Goal: Task Accomplishment & Management: Manage account settings

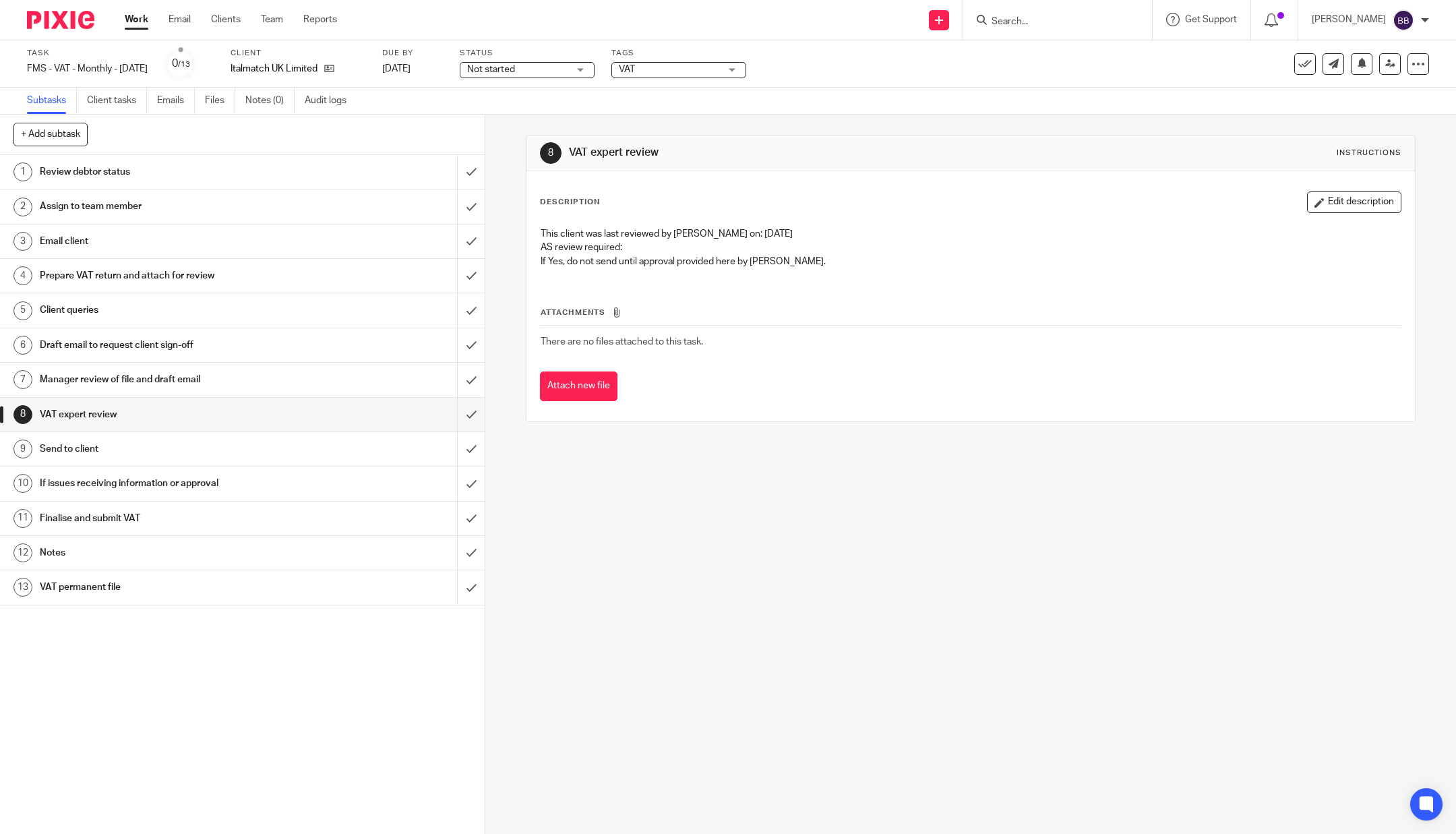
click at [1058, 20] on input "Search" at bounding box center [1051, 22] width 121 height 12
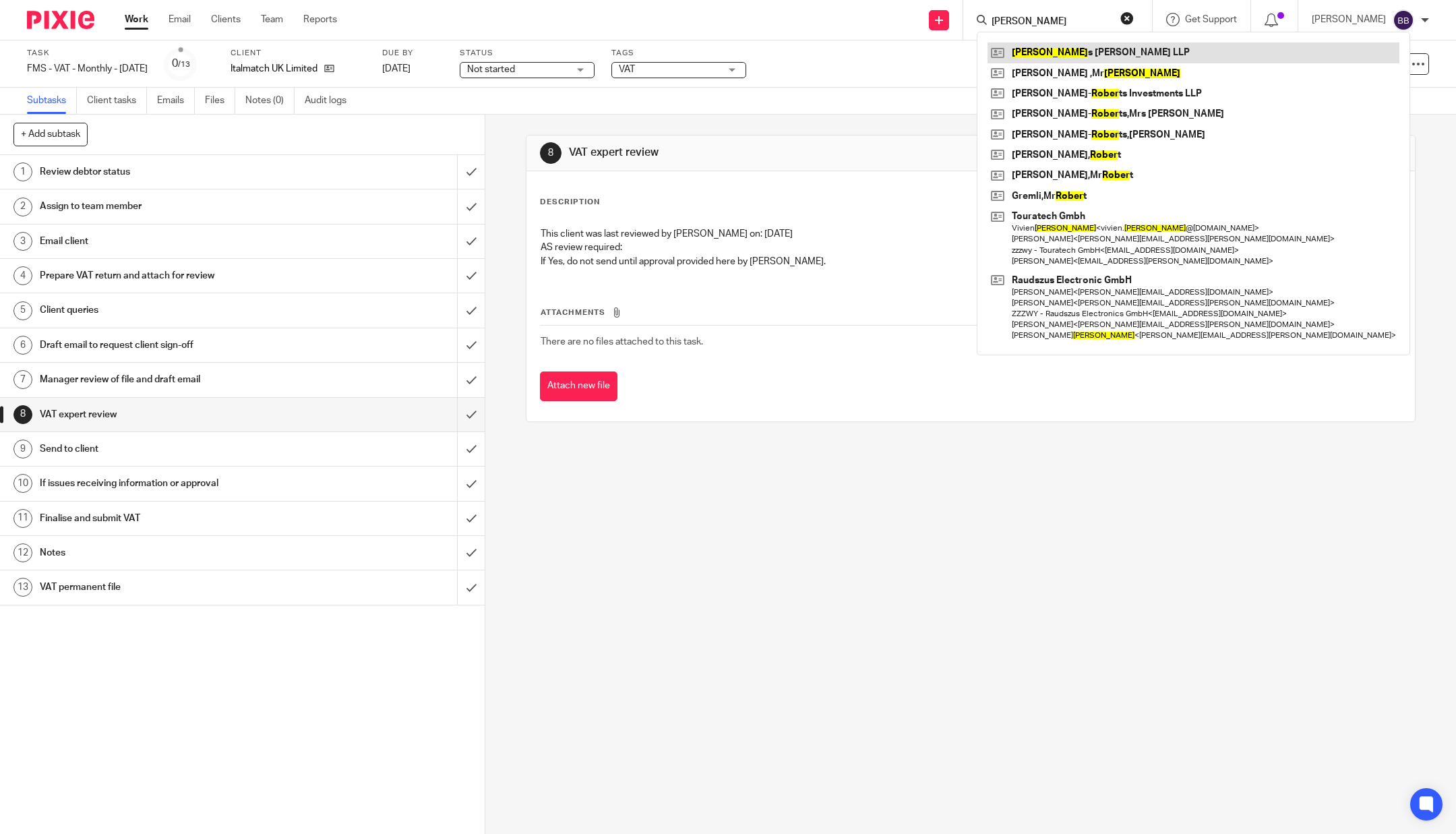
type input "roger"
click at [1056, 51] on link at bounding box center [1193, 52] width 412 height 20
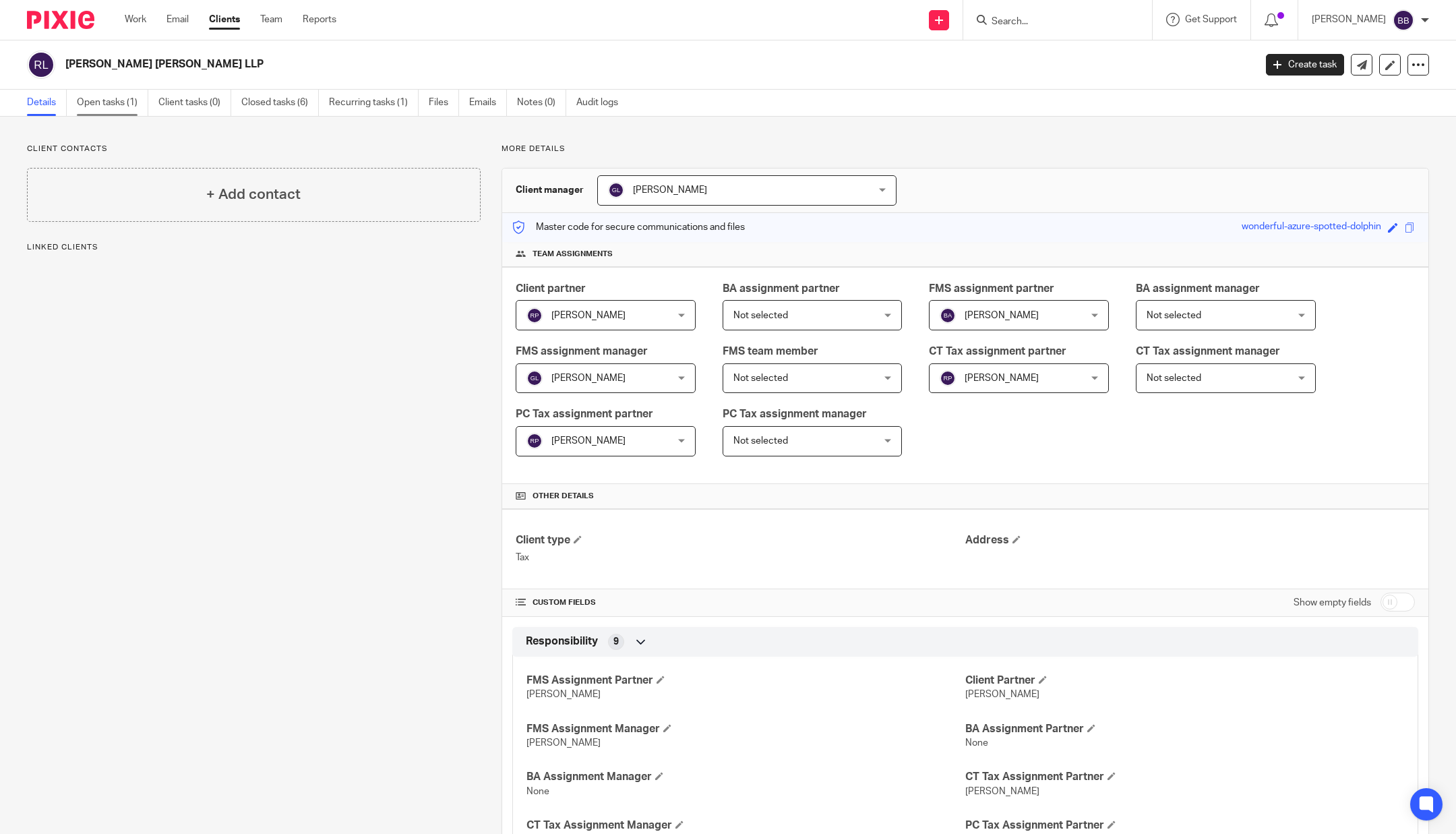
click at [113, 98] on link "Open tasks (1)" at bounding box center [112, 102] width 72 height 26
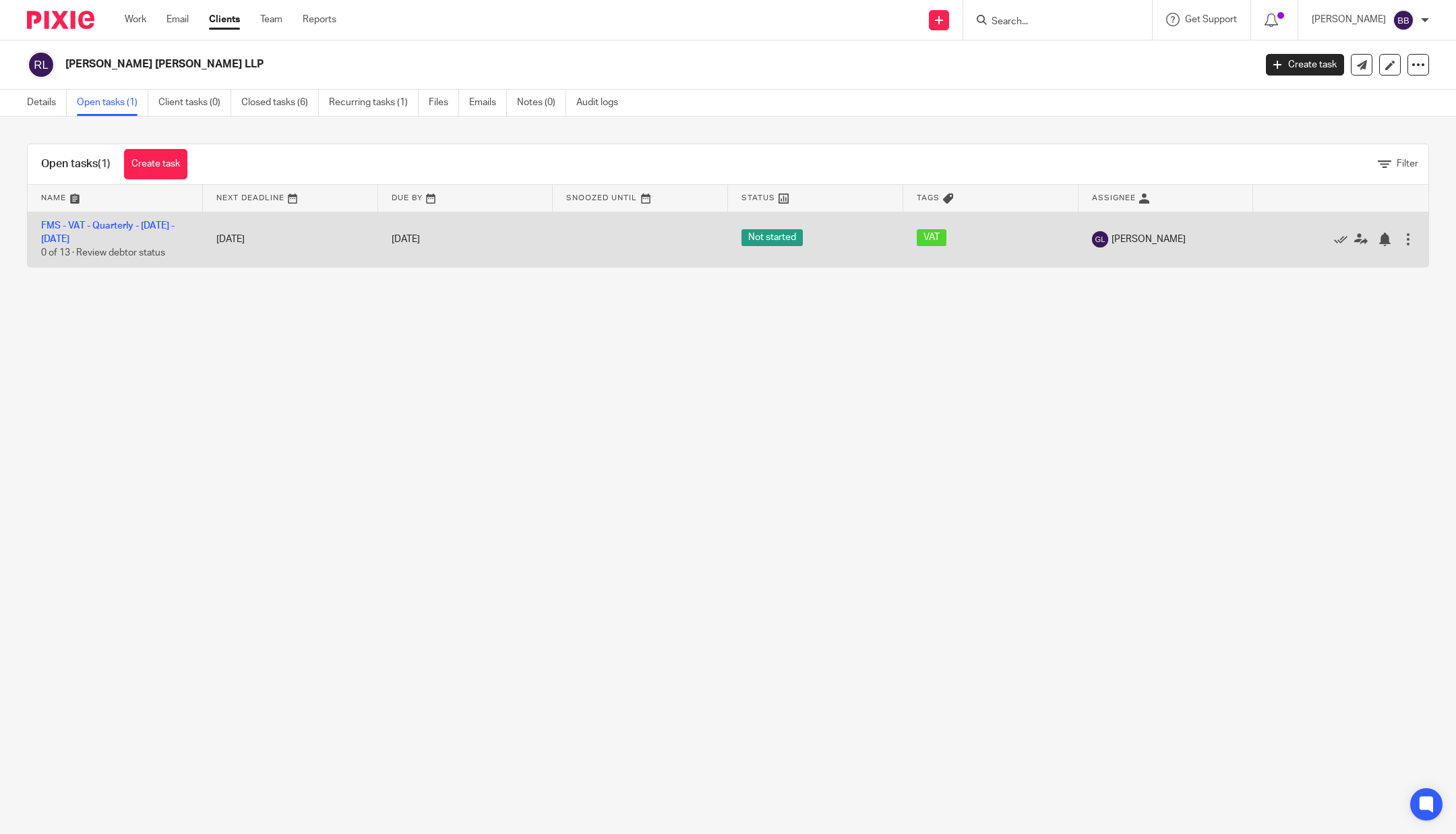
click at [91, 233] on td "FMS - VAT - Quarterly - [DATE] - [DATE] 0 of 13 · Review debtor status" at bounding box center [115, 239] width 175 height 56
click at [89, 225] on link "FMS - VAT - Quarterly - July - September, 2025" at bounding box center [108, 233] width 133 height 23
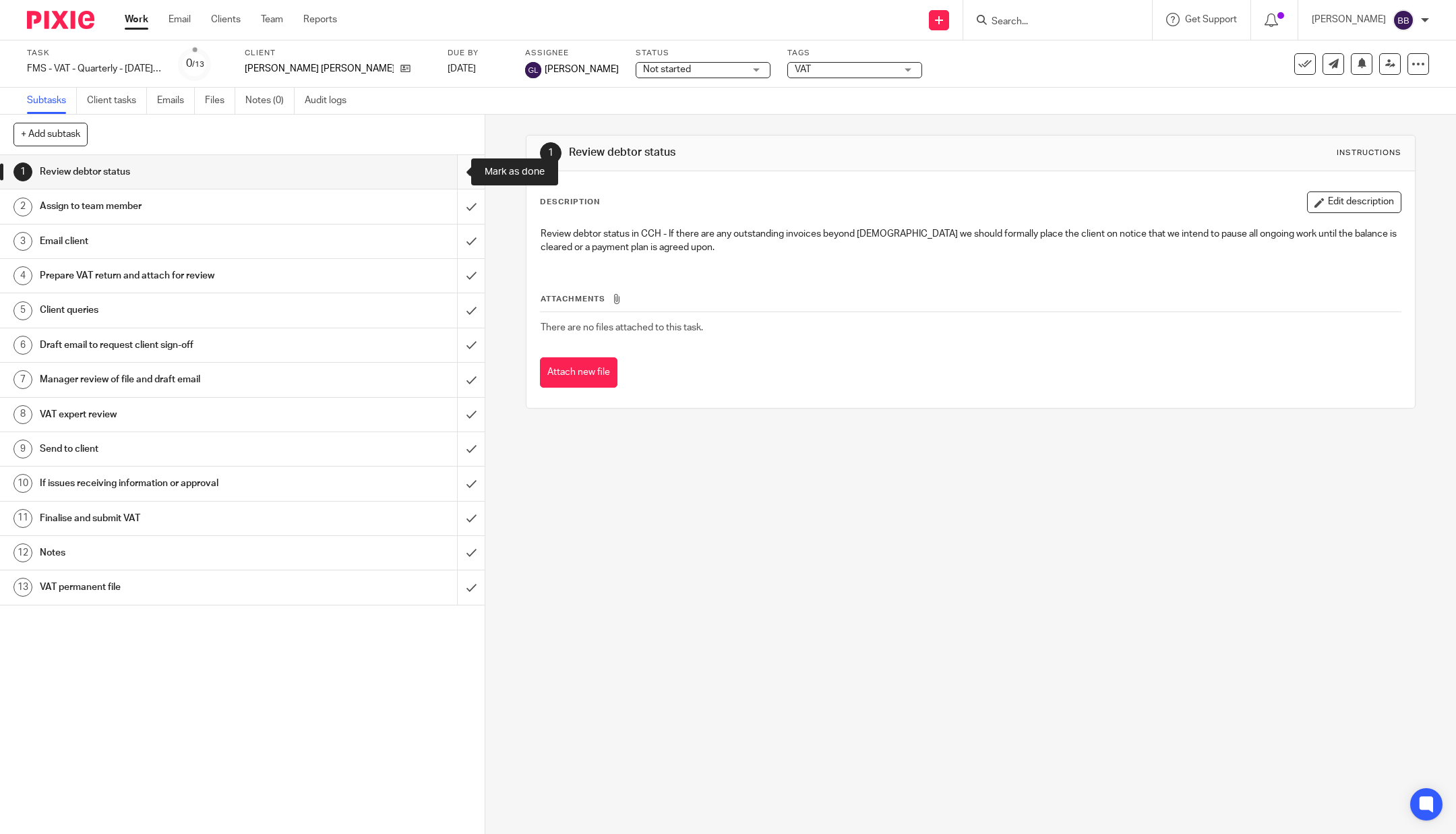
click at [442, 179] on input "submit" at bounding box center [243, 172] width 485 height 34
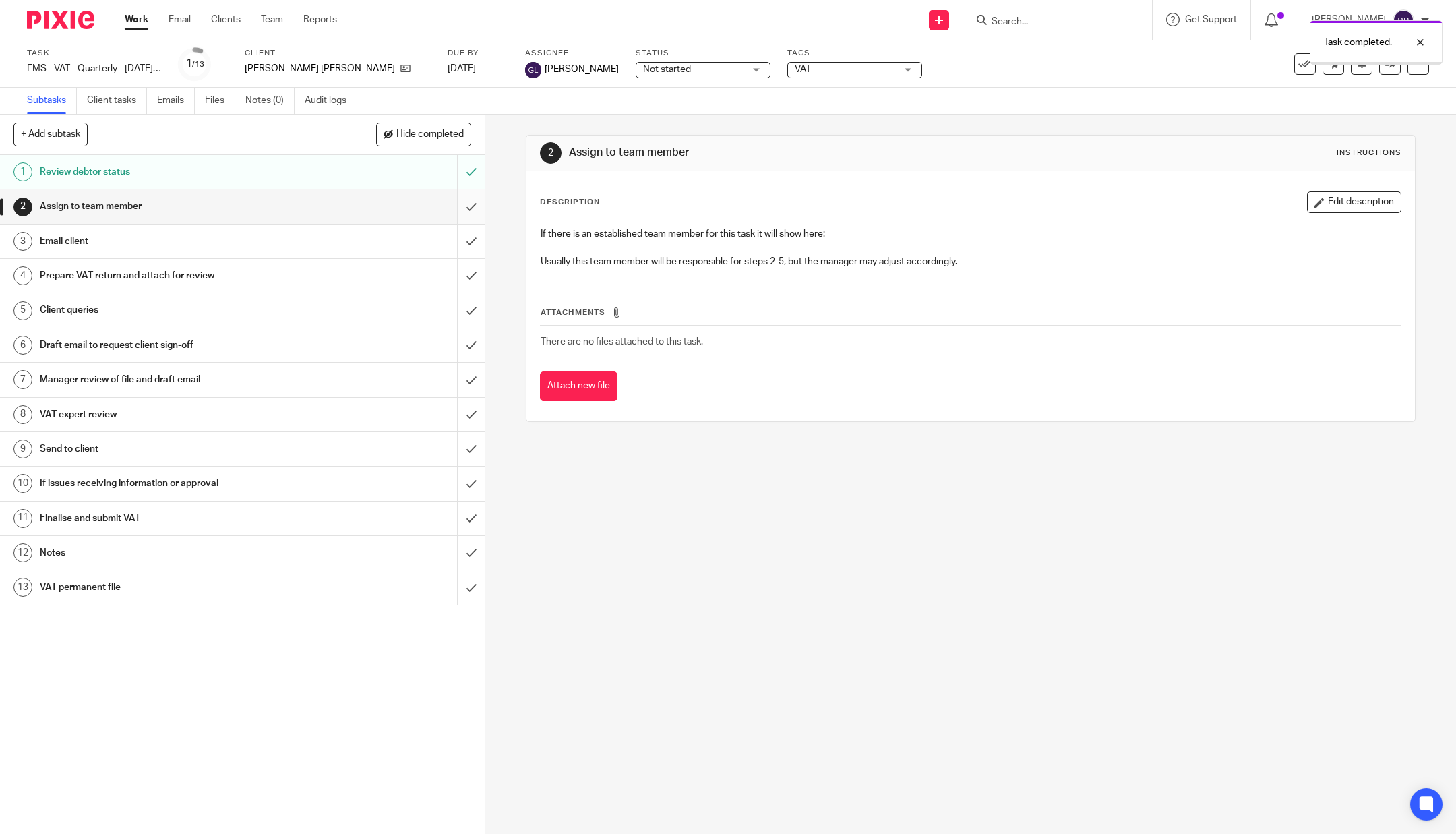
click at [453, 206] on input "submit" at bounding box center [243, 206] width 485 height 34
click at [451, 240] on input "submit" at bounding box center [243, 242] width 485 height 34
click at [454, 206] on input "submit" at bounding box center [243, 206] width 485 height 34
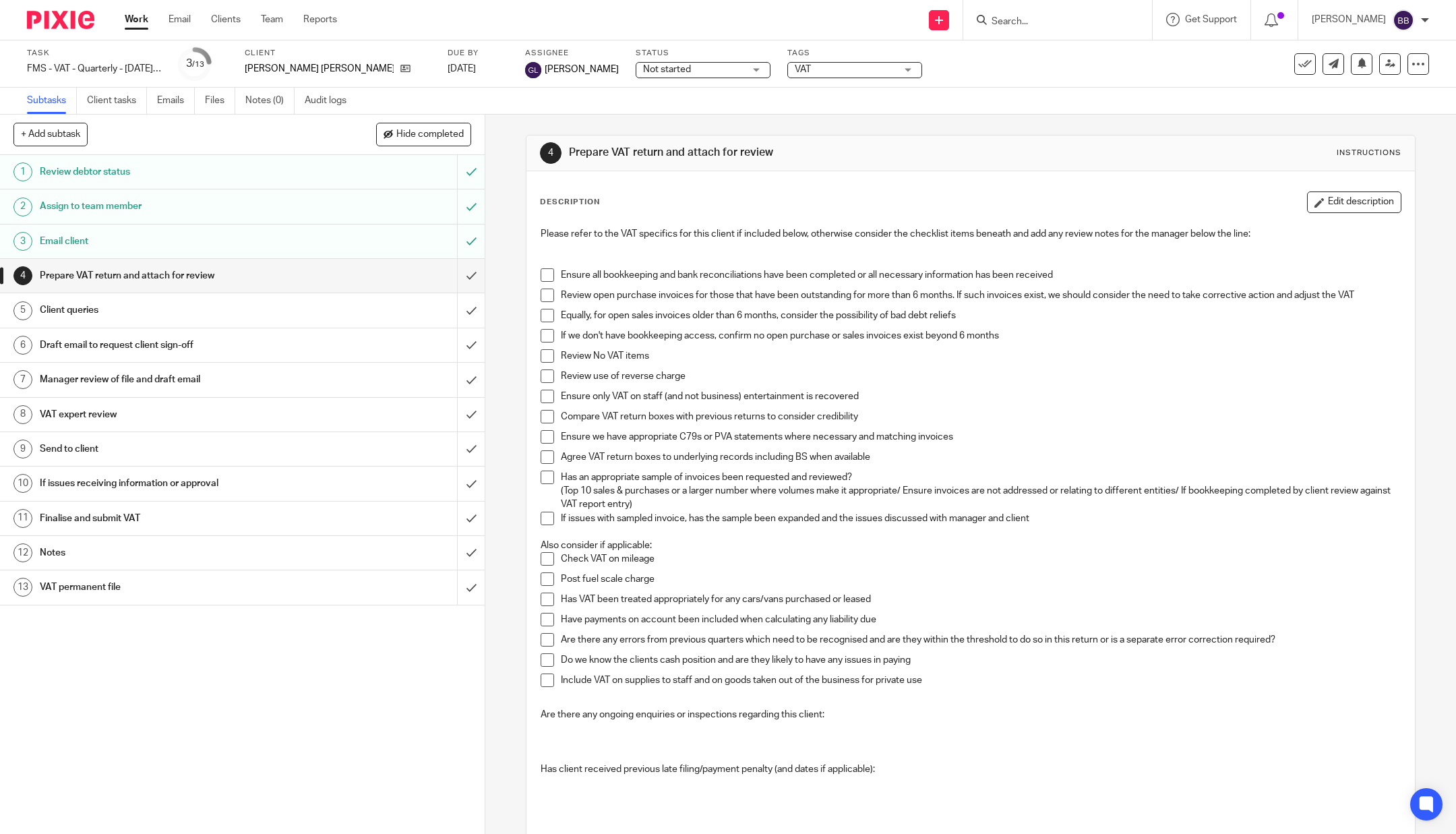
click at [643, 67] on span "Not started" at bounding box center [667, 69] width 48 height 9
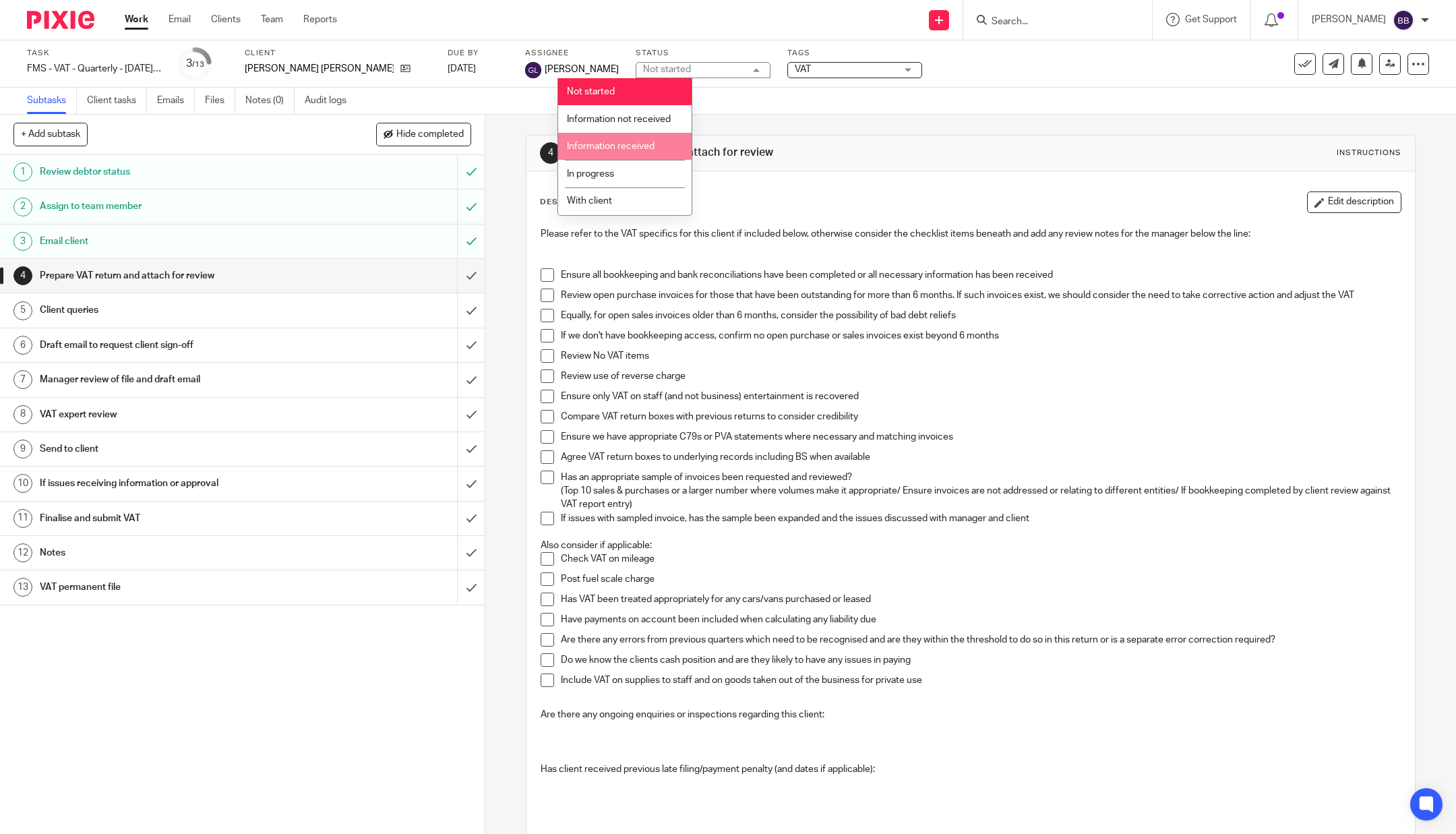
click at [591, 151] on span "Information received" at bounding box center [611, 146] width 88 height 9
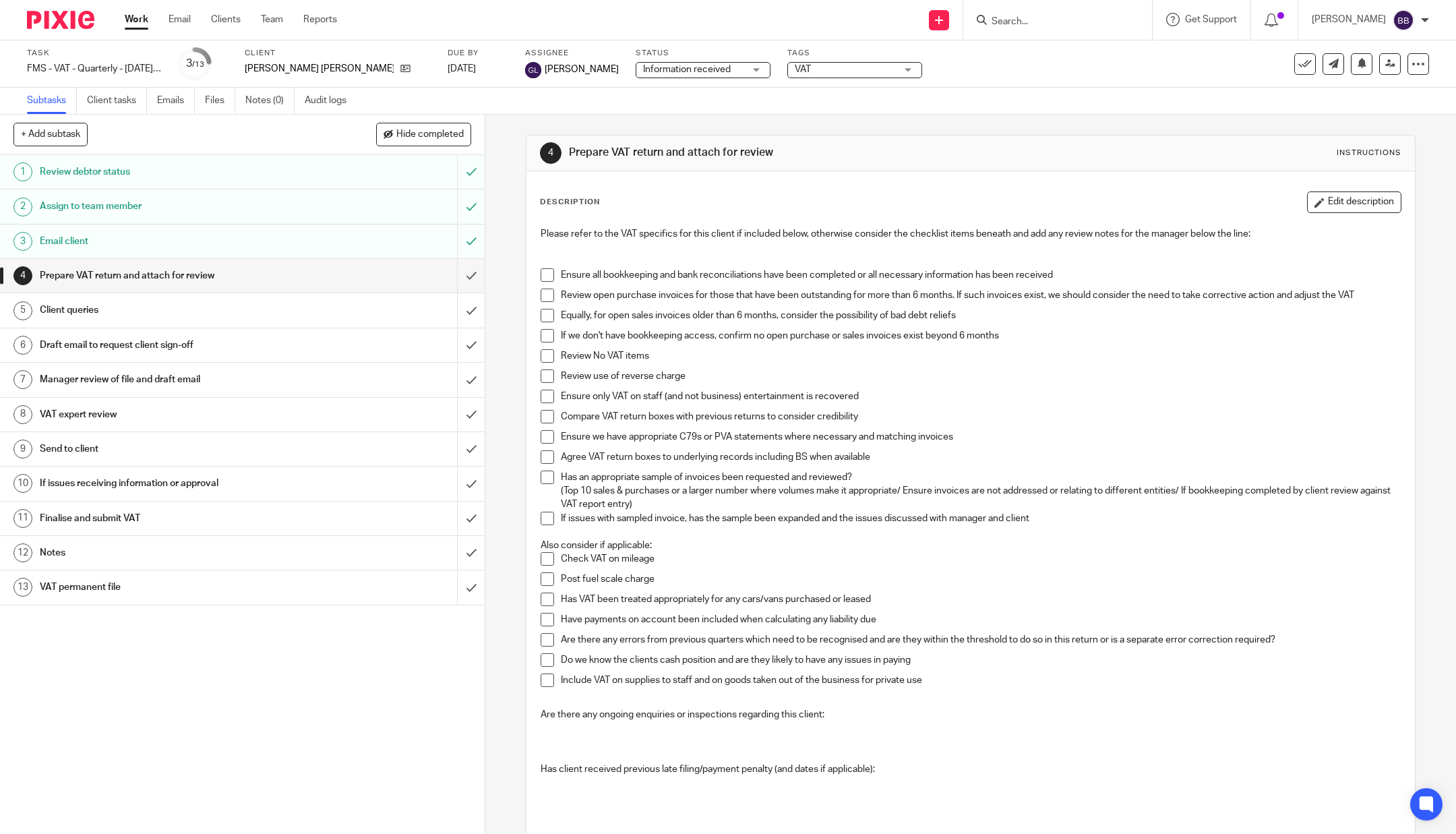
click at [795, 70] on span "VAT" at bounding box center [845, 69] width 101 height 14
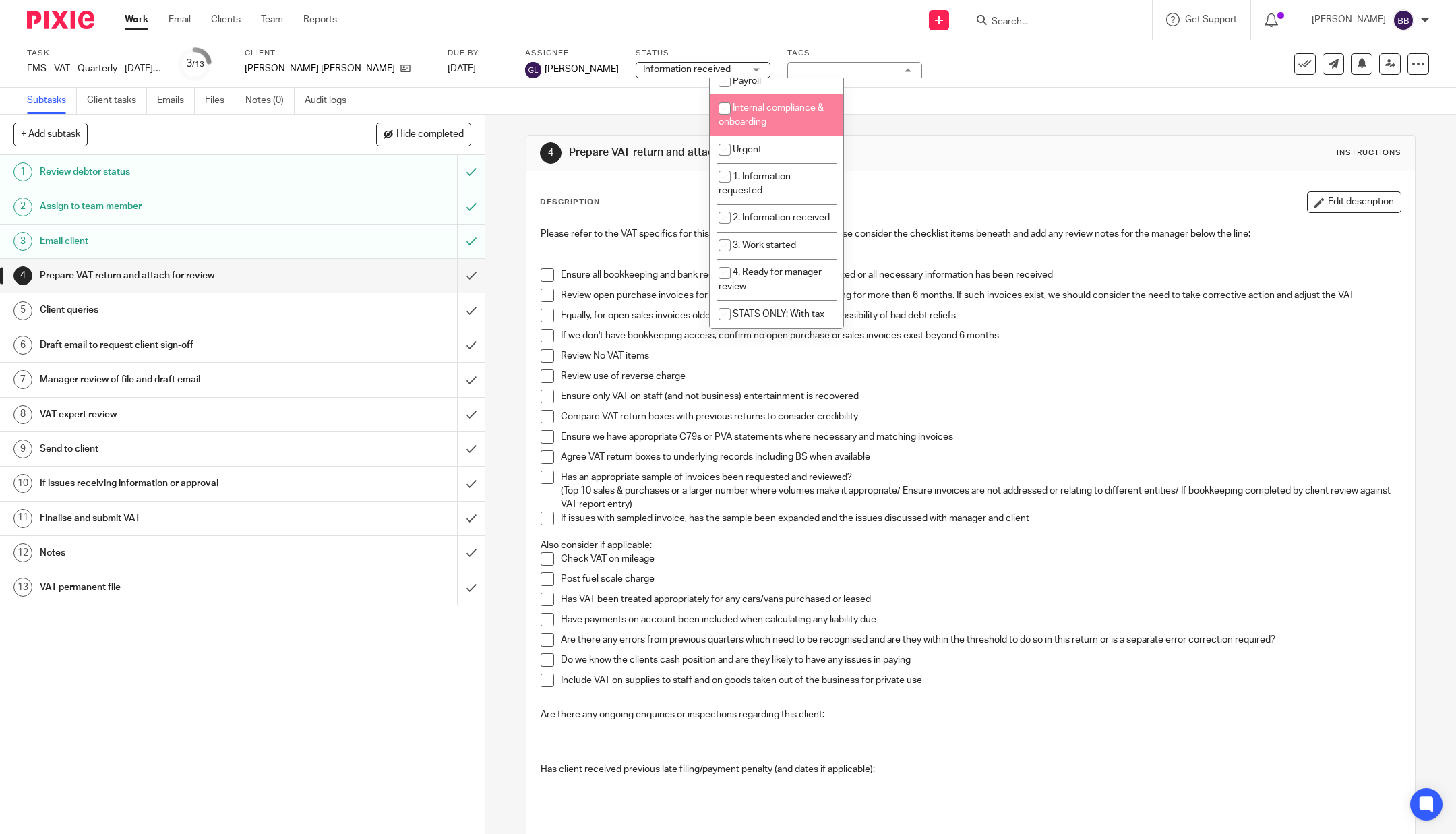
scroll to position [149, 0]
click at [783, 191] on li "1. Information requested" at bounding box center [776, 182] width 133 height 41
checkbox input "true"
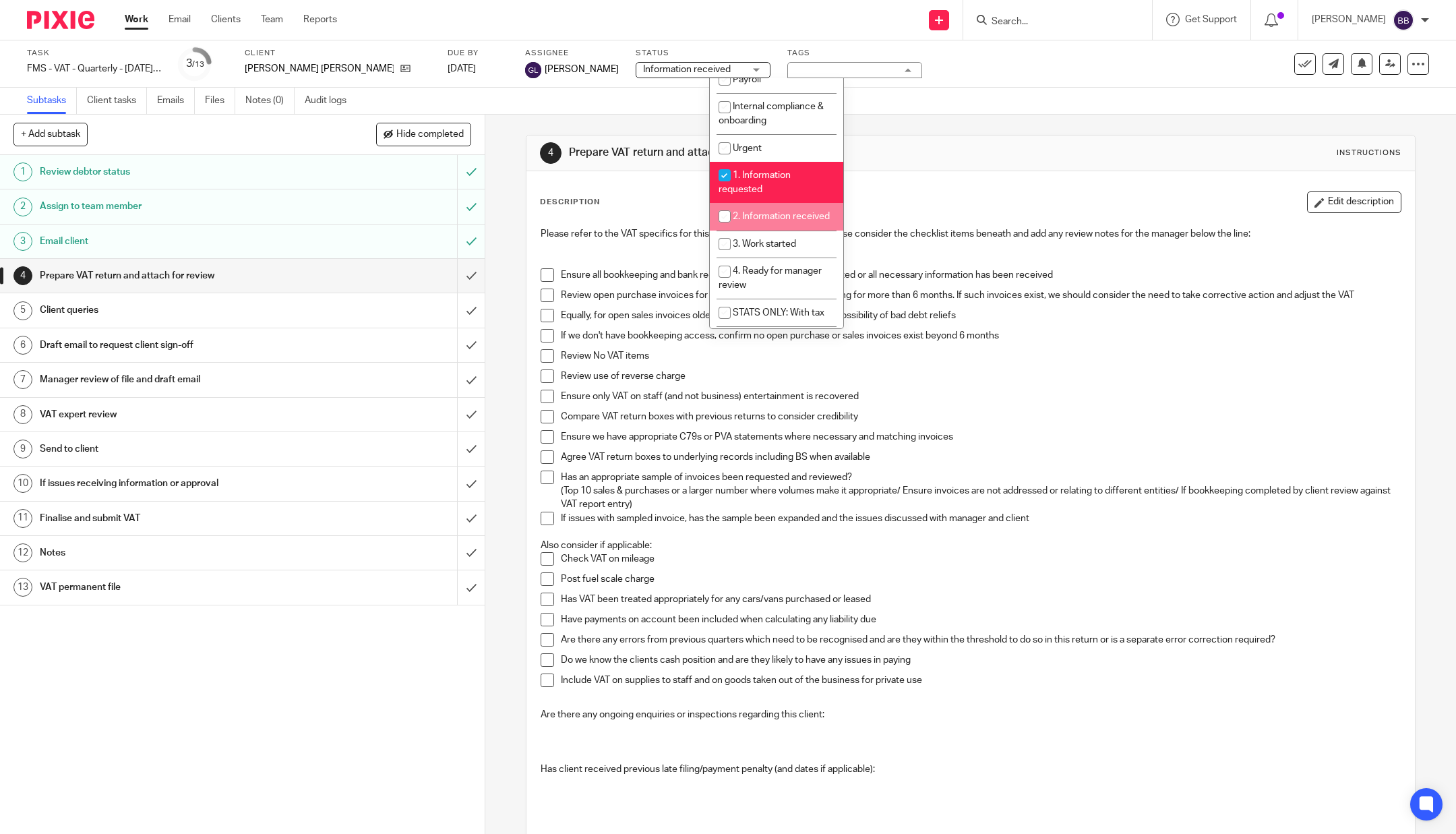
click at [765, 217] on span "2. Information received" at bounding box center [781, 216] width 97 height 9
checkbox input "true"
click at [752, 252] on li "3. Work started" at bounding box center [776, 244] width 133 height 28
checkbox input "true"
click at [62, 24] on img at bounding box center [61, 20] width 67 height 19
